Goal: Check status: Check status

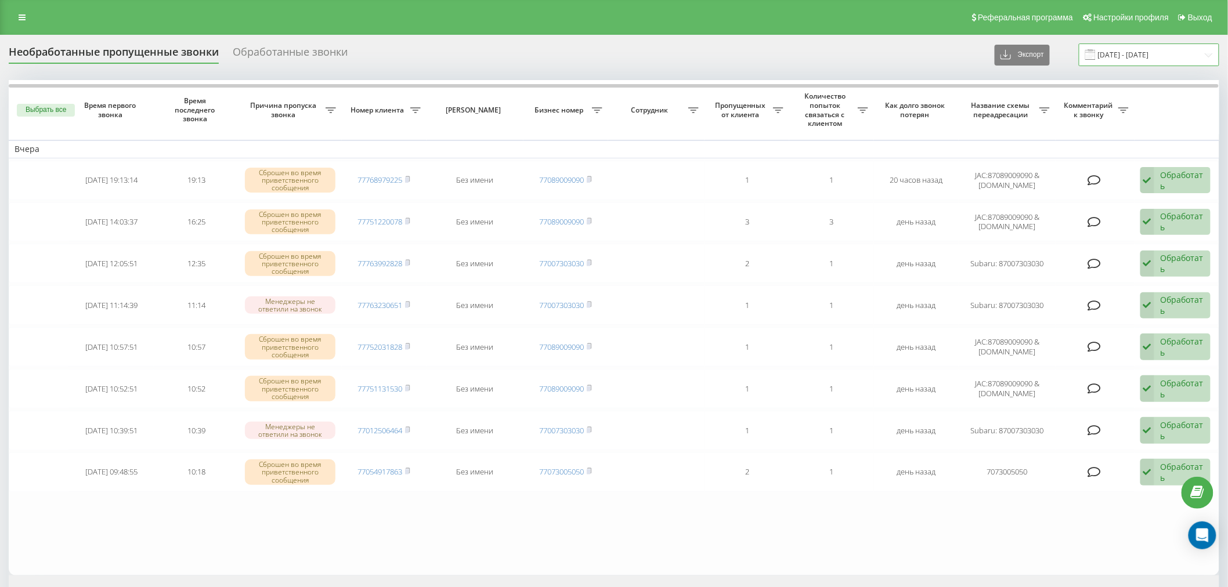
click at [1124, 50] on input "20.08.2025 - 20.08.2025" at bounding box center [1148, 55] width 140 height 23
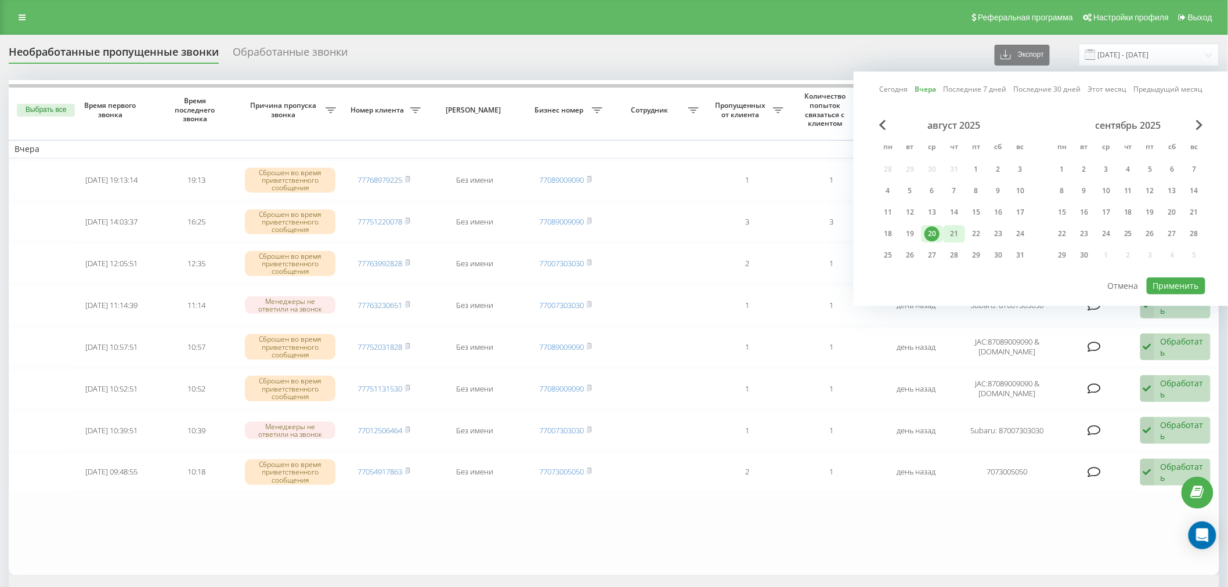
click at [950, 230] on div "21" at bounding box center [953, 233] width 15 height 15
click at [1168, 280] on button "Применить" at bounding box center [1175, 285] width 59 height 17
type input "[DATE] - [DATE]"
